Goal: Complete application form: Complete application form

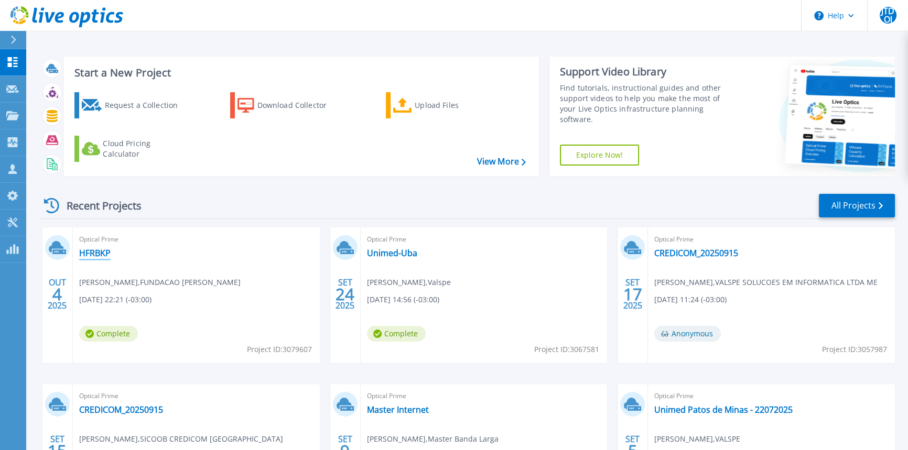
click at [95, 254] on link "HFRBKP" at bounding box center [94, 253] width 31 height 10
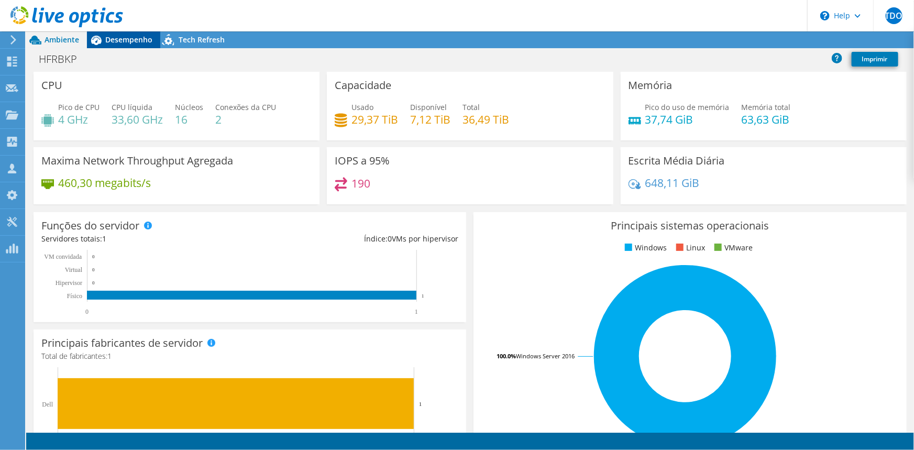
click at [130, 39] on span "Desempenho" at bounding box center [128, 40] width 47 height 10
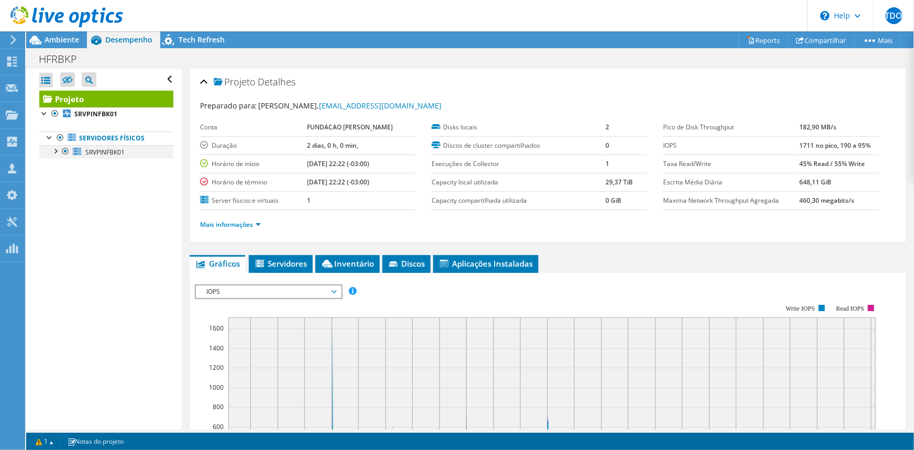
click at [53, 149] on div at bounding box center [55, 150] width 10 height 10
drag, startPoint x: 42, startPoint y: 59, endPoint x: 57, endPoint y: 65, distance: 16.4
click at [42, 59] on div "Painel" at bounding box center [41, 62] width 32 height 26
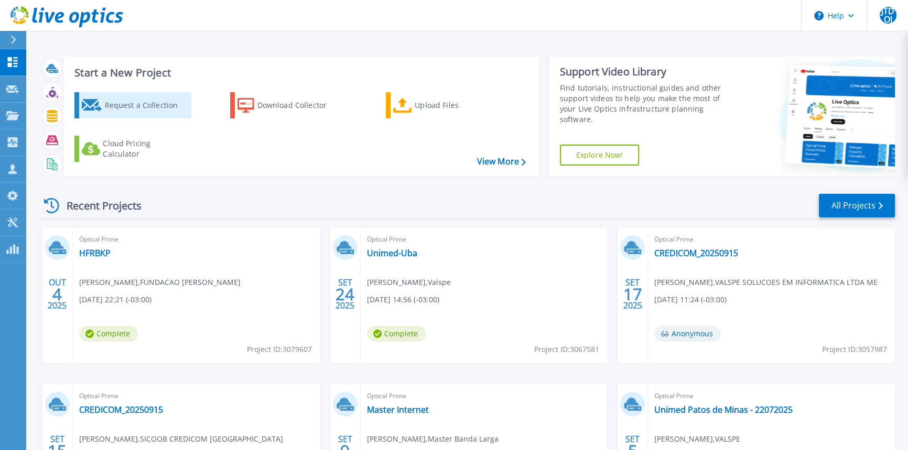
click at [159, 106] on div "Request a Collection" at bounding box center [146, 105] width 84 height 21
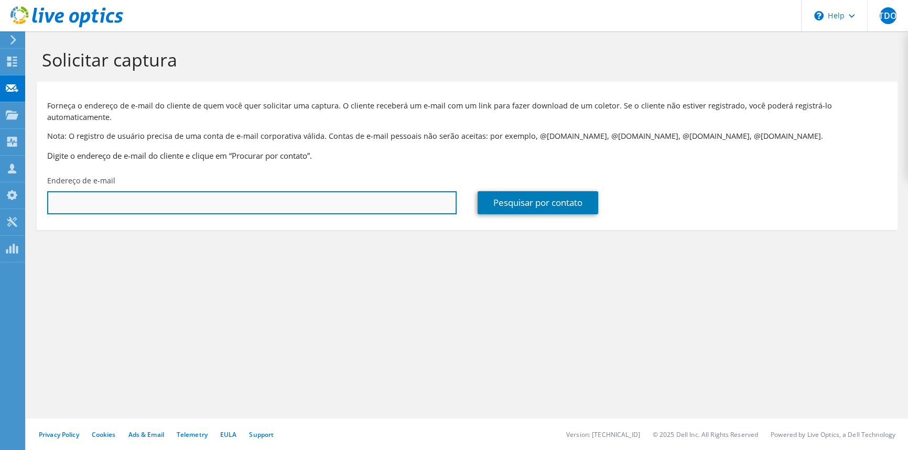
click at [219, 192] on input "text" at bounding box center [251, 202] width 409 height 23
drag, startPoint x: 216, startPoint y: 200, endPoint x: 115, endPoint y: 231, distance: 106.4
click at [115, 231] on section "Solicitar captura Forneça o endereço de e-mail do cliente de quem você quer sol…" at bounding box center [466, 156] width 881 height 251
drag, startPoint x: 108, startPoint y: 194, endPoint x: -78, endPoint y: 190, distance: 186.1
click at [0, 190] on html "JTDOJ Parceiro de Canal Jose Teixeira de Oliveira Jr jose.teixeira@valspe.com.b…" at bounding box center [454, 225] width 908 height 450
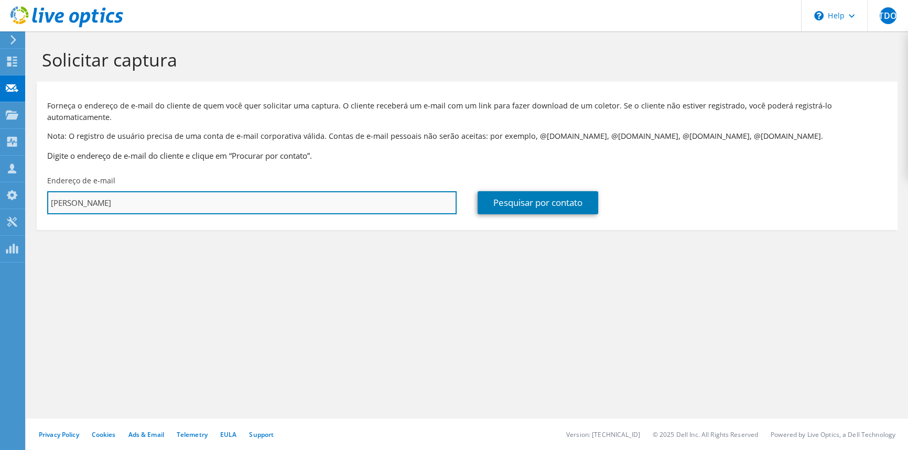
paste input ".silva@feliciorocho.org.br"
type input "jacques.silva@feliciorocho.org.br"
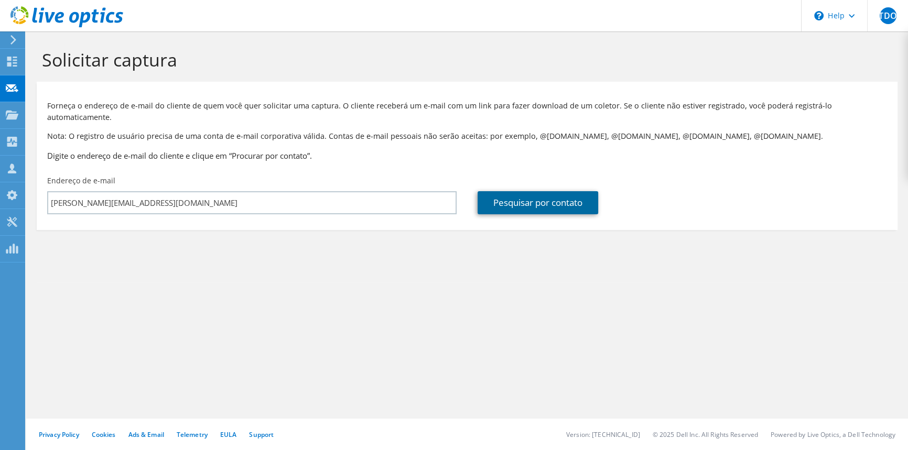
click at [537, 191] on link "Pesquisar por contato" at bounding box center [537, 202] width 121 height 23
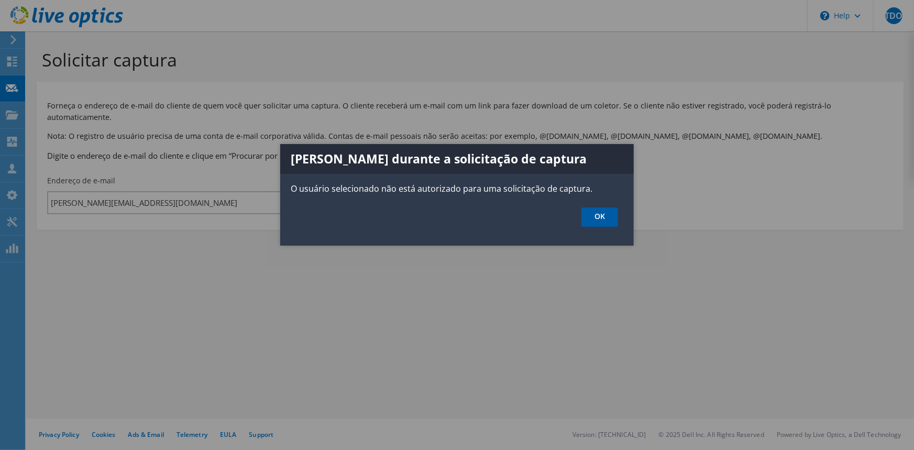
click at [598, 218] on link "OK" at bounding box center [600, 217] width 37 height 19
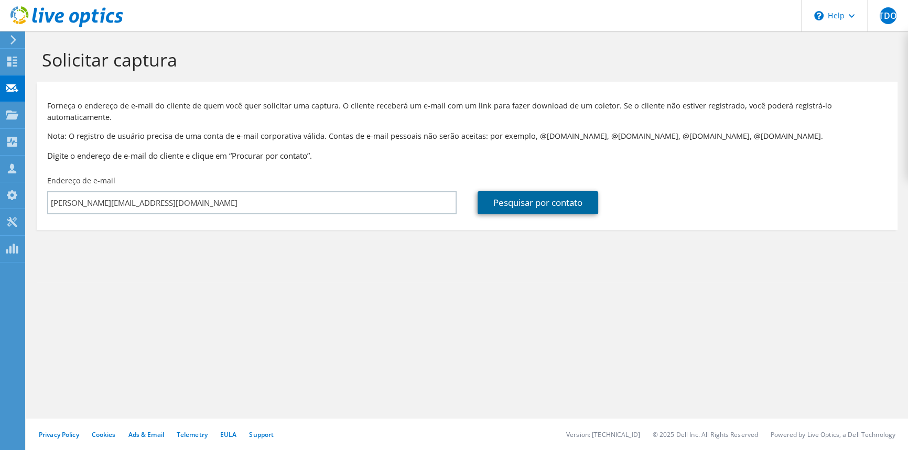
click at [528, 194] on link "Pesquisar por contato" at bounding box center [537, 202] width 121 height 23
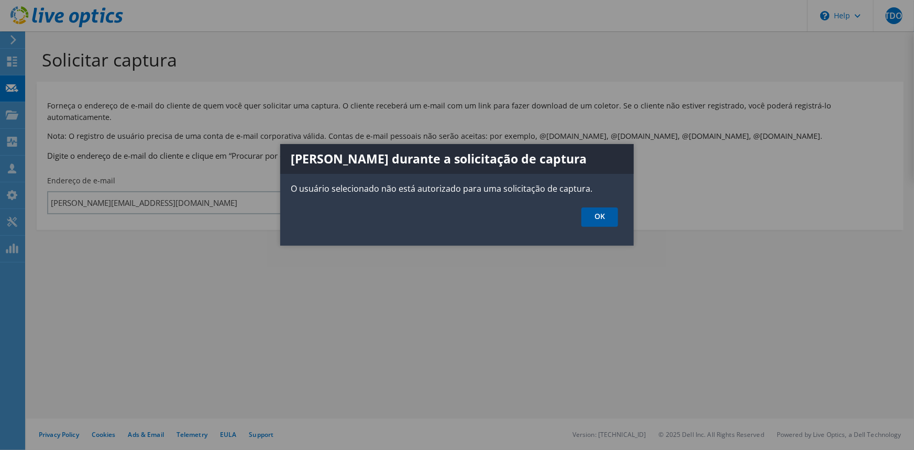
click at [606, 218] on link "OK" at bounding box center [600, 217] width 37 height 19
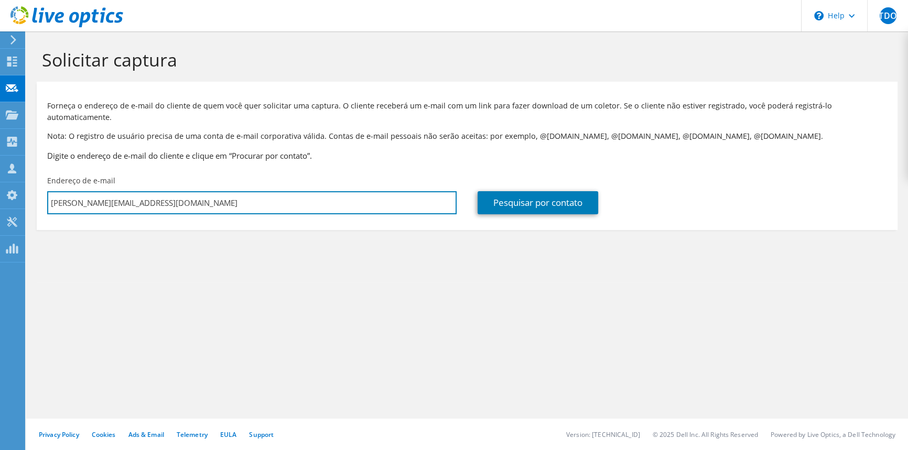
drag, startPoint x: 212, startPoint y: 194, endPoint x: -72, endPoint y: 197, distance: 283.5
click at [0, 197] on html "JTDOJ Parceiro de Canal Jose Teixeira de Oliveira Jr jose.teixeira@valspe.com.b…" at bounding box center [454, 225] width 908 height 450
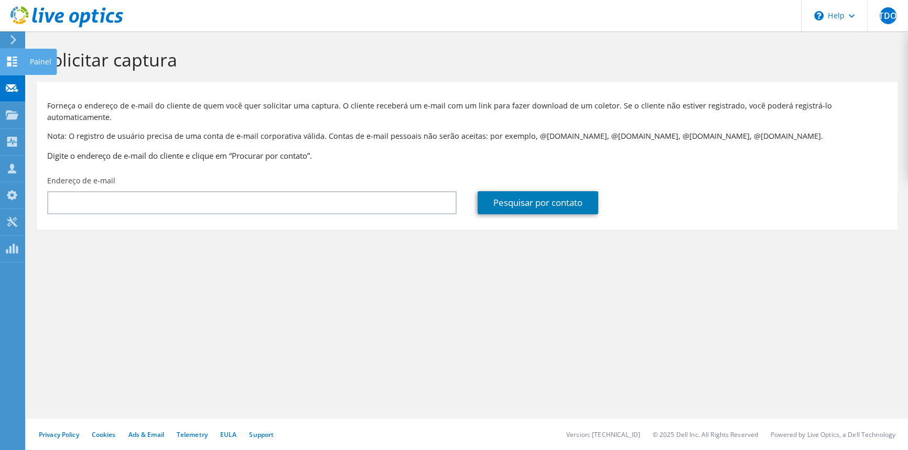
click at [40, 61] on div "Painel" at bounding box center [41, 62] width 32 height 26
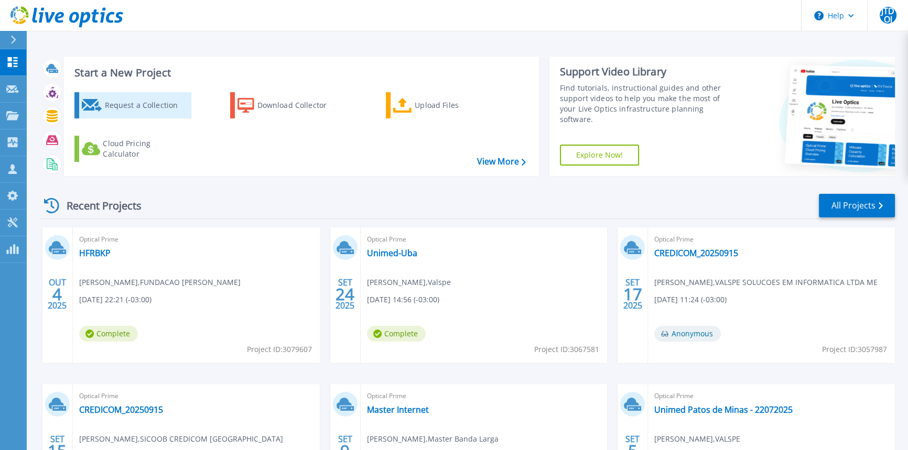
click at [159, 107] on div "Request a Collection" at bounding box center [146, 105] width 84 height 21
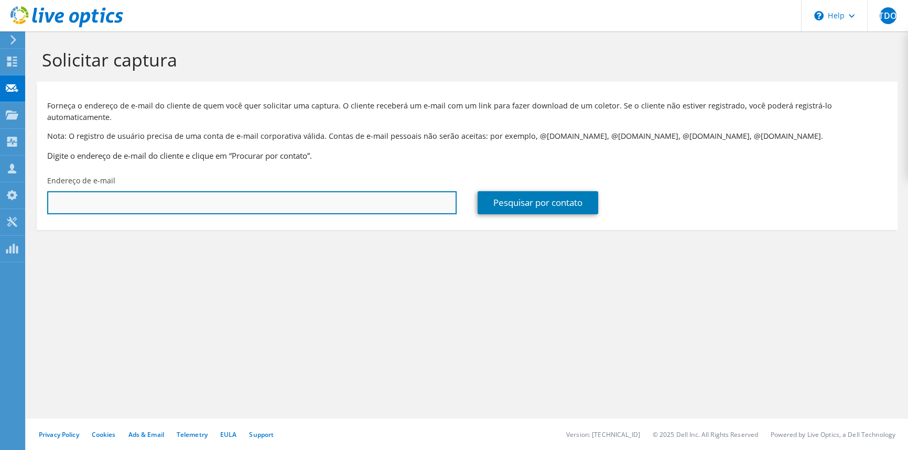
drag, startPoint x: 248, startPoint y: 194, endPoint x: 254, endPoint y: 194, distance: 6.3
click at [248, 194] on input "text" at bounding box center [251, 202] width 409 height 23
paste input "jacques.silva@feliciorocho.org.br"
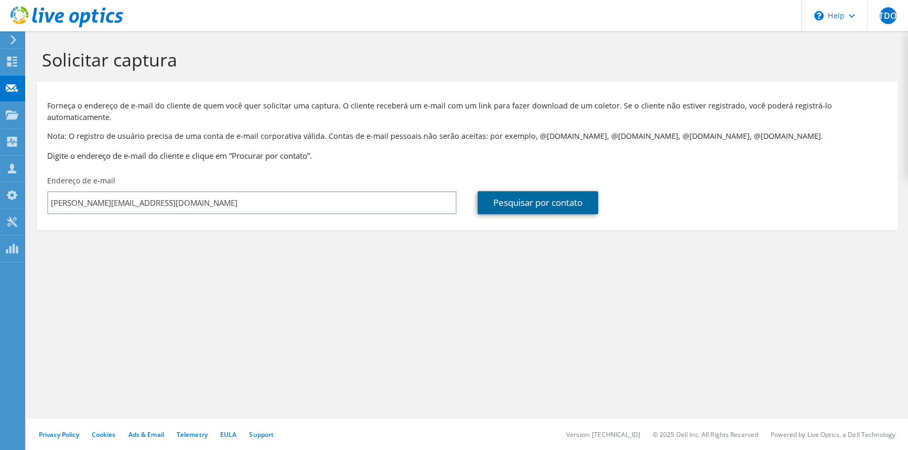
click at [547, 192] on link "Pesquisar por contato" at bounding box center [537, 202] width 121 height 23
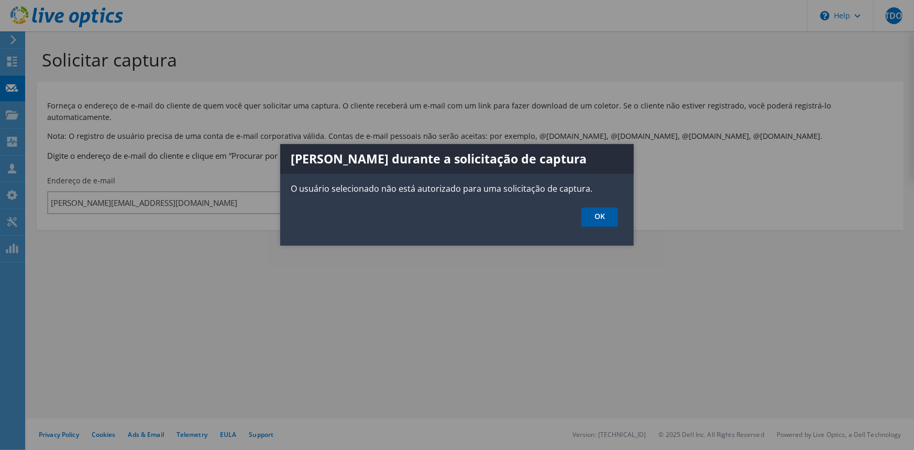
click at [597, 213] on link "OK" at bounding box center [600, 217] width 37 height 19
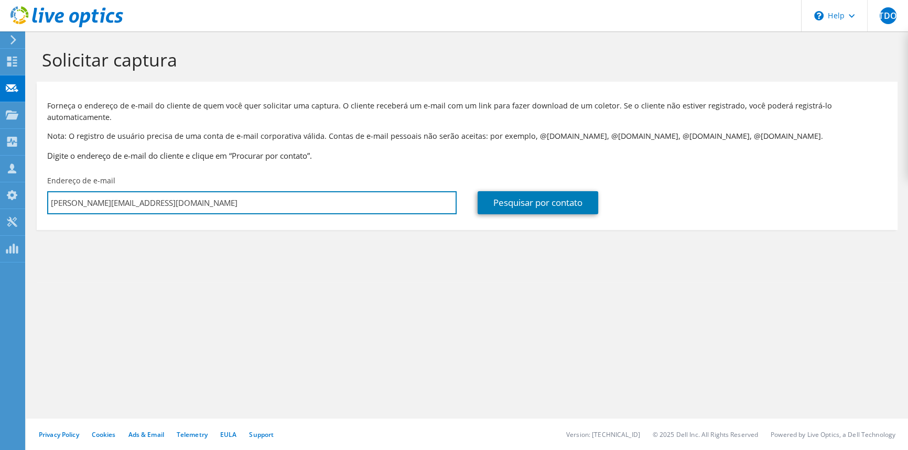
drag, startPoint x: 258, startPoint y: 191, endPoint x: -251, endPoint y: 183, distance: 509.4
click at [0, 183] on html "JTDOJ Parceiro de Canal Jose Teixeira de Oliveira Jr jose.teixeira@valspe.com.b…" at bounding box center [454, 225] width 908 height 450
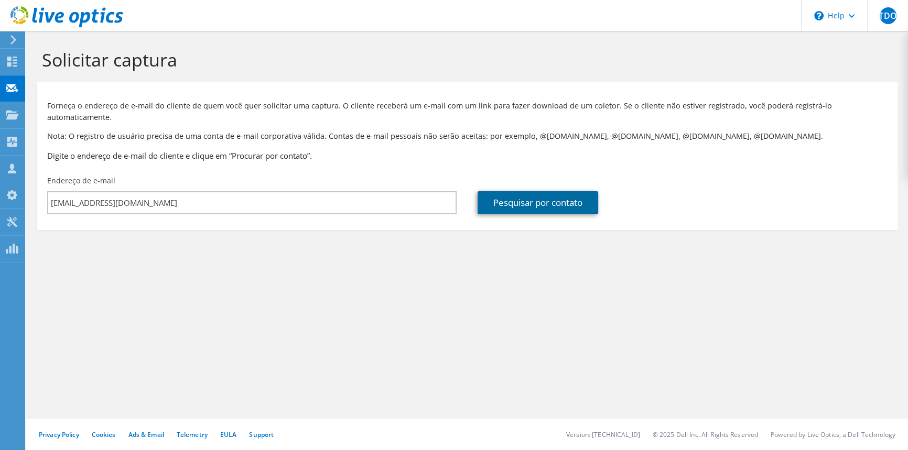
click at [518, 194] on link "Pesquisar por contato" at bounding box center [537, 202] width 121 height 23
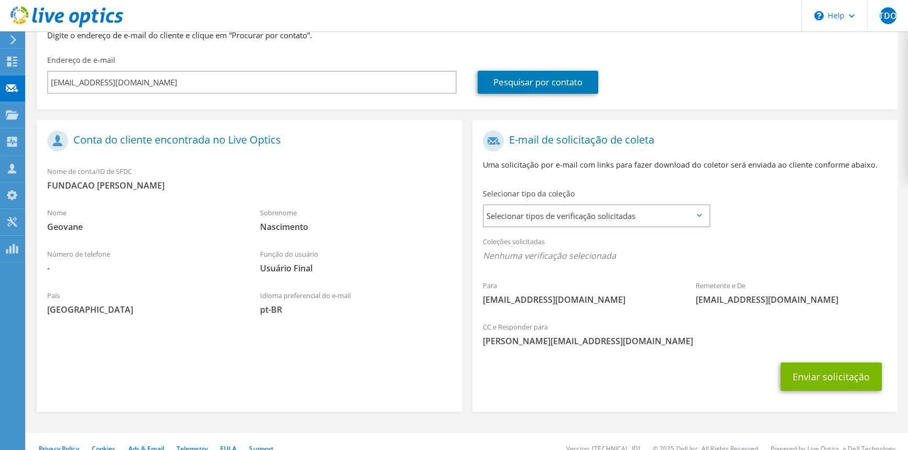
scroll to position [125, 0]
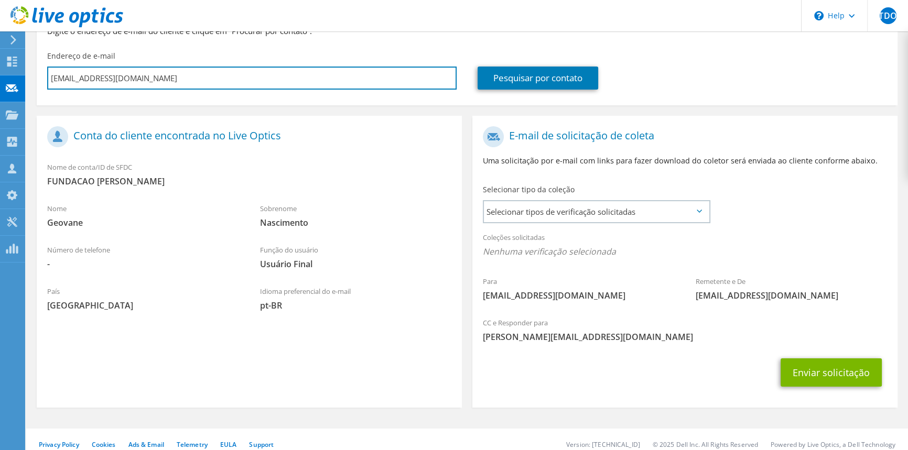
drag, startPoint x: 69, startPoint y: 80, endPoint x: -333, endPoint y: 90, distance: 402.1
click at [0, 90] on html "JTDOJ Parceiro de Canal Jose Teixeira de Oliveira Jr jose.teixeira@valspe.com.b…" at bounding box center [454, 100] width 908 height 450
paste input "jacques.silva"
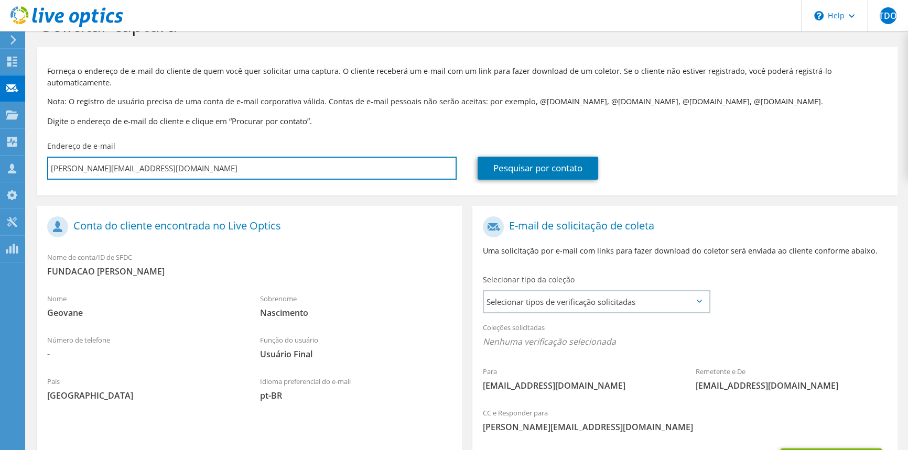
scroll to position [0, 0]
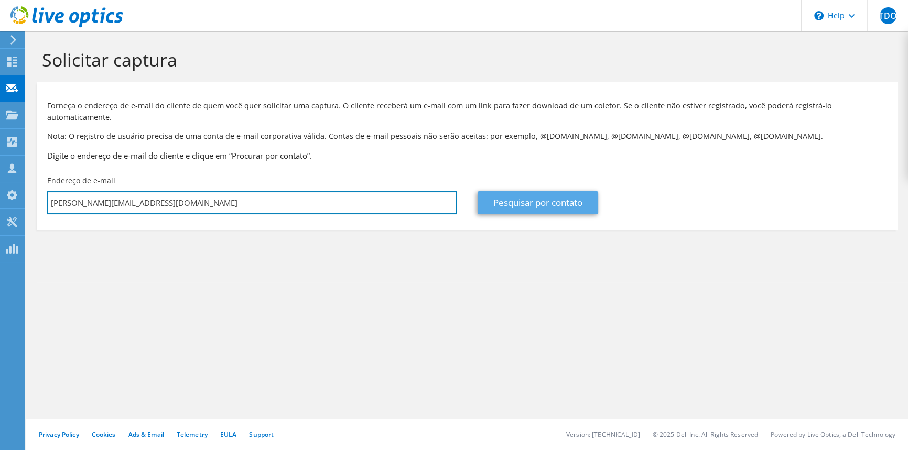
type input "jacques.silva@feliciorocho.org.br"
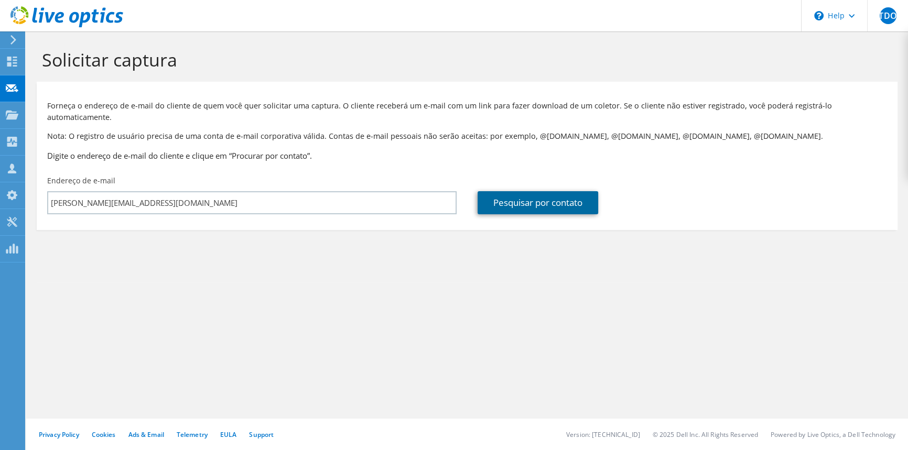
click at [528, 198] on link "Pesquisar por contato" at bounding box center [537, 202] width 121 height 23
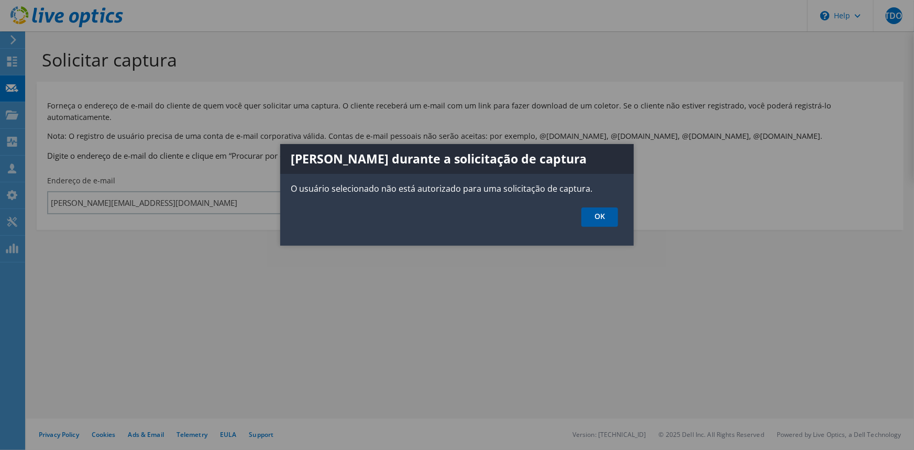
click at [602, 220] on link "OK" at bounding box center [600, 217] width 37 height 19
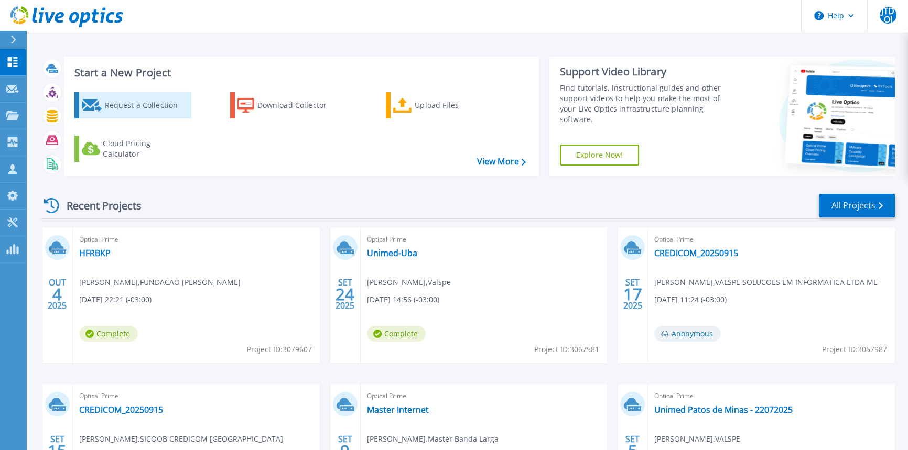
click at [119, 103] on div "Request a Collection" at bounding box center [146, 105] width 84 height 21
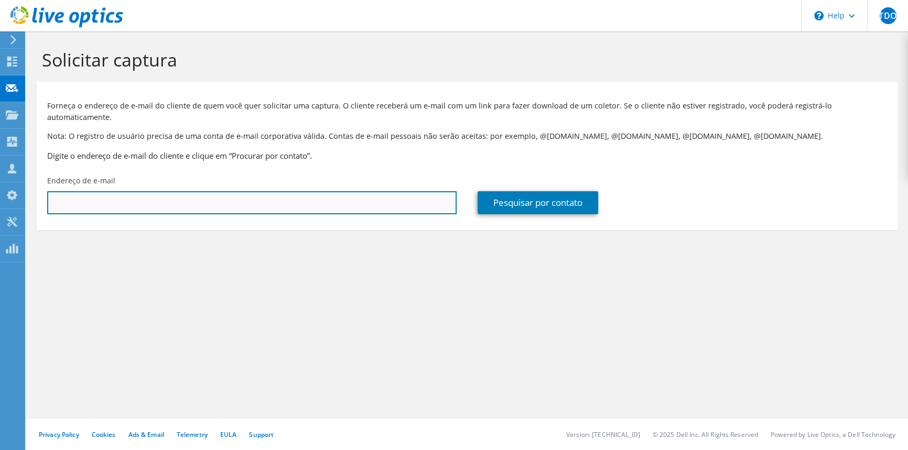
click at [364, 201] on input "text" at bounding box center [251, 202] width 409 height 23
type input "[EMAIL_ADDRESS][DOMAIN_NAME]"
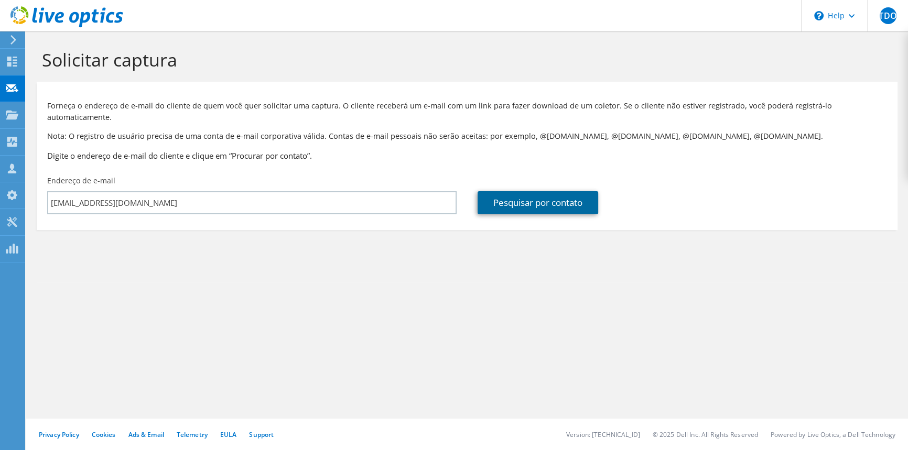
click at [532, 191] on link "Pesquisar por contato" at bounding box center [537, 202] width 121 height 23
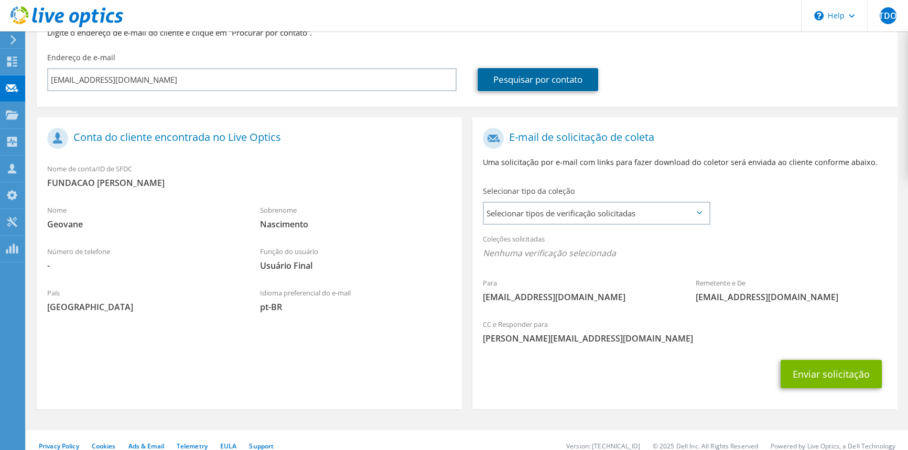
scroll to position [125, 0]
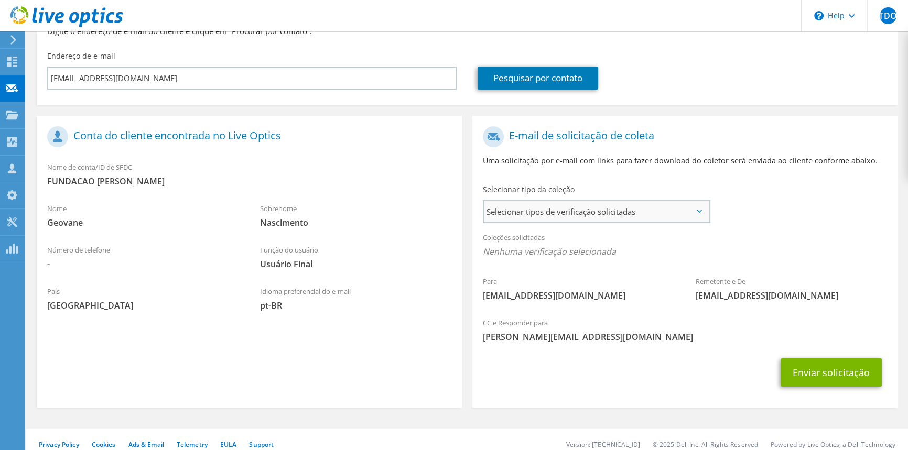
click at [670, 202] on span "Selecionar tipos de verificação solicitadas" at bounding box center [596, 211] width 225 height 21
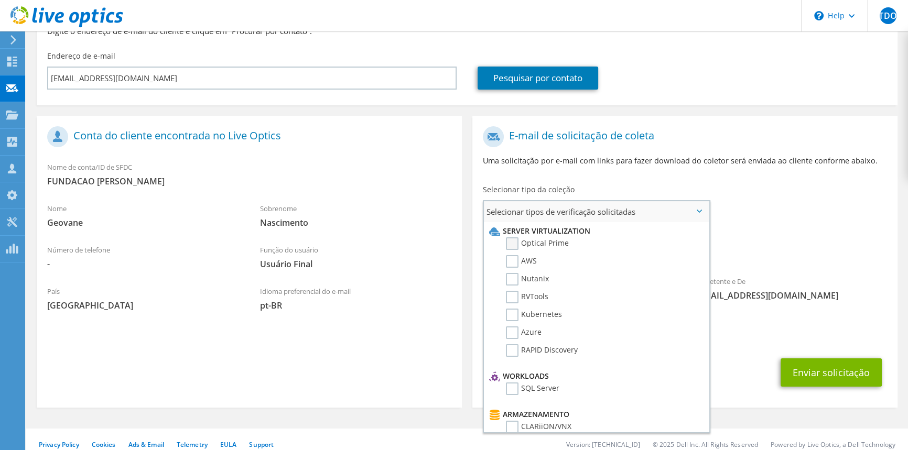
click at [509, 237] on label "Optical Prime" at bounding box center [537, 243] width 63 height 13
click at [0, 0] on input "Optical Prime" at bounding box center [0, 0] width 0 height 0
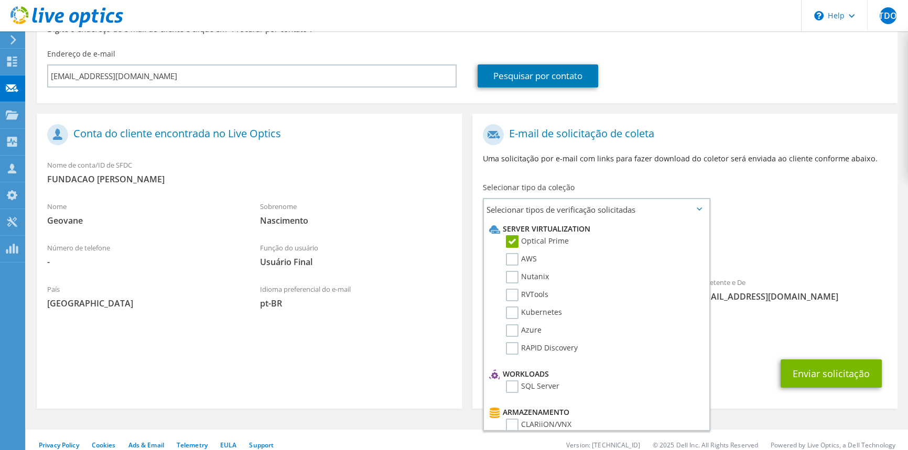
scroll to position [127, 0]
click at [812, 228] on div "Coleções solicitadas Nenhuma verificação selecionada Optical Prime" at bounding box center [684, 245] width 425 height 42
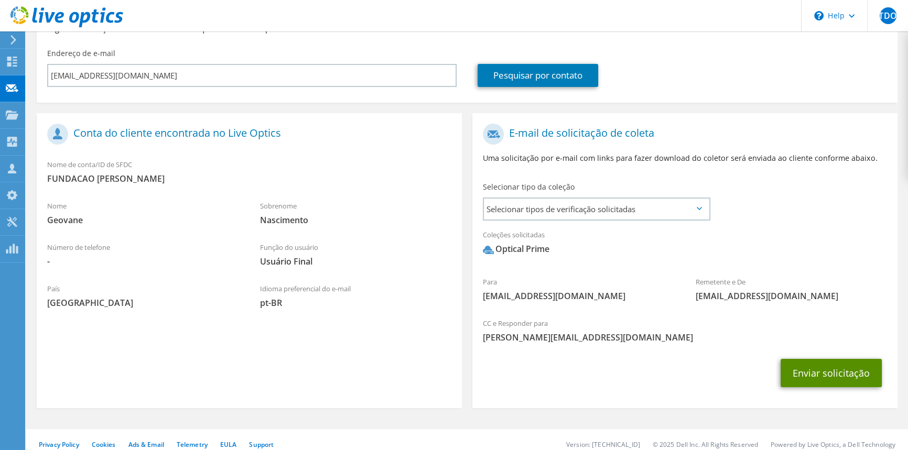
click at [824, 363] on button "Enviar solicitação" at bounding box center [830, 373] width 101 height 28
